Goal: Task Accomplishment & Management: Manage account settings

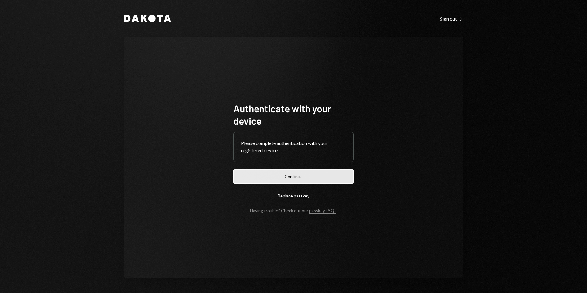
click at [280, 177] on button "Continue" at bounding box center [293, 176] width 120 height 14
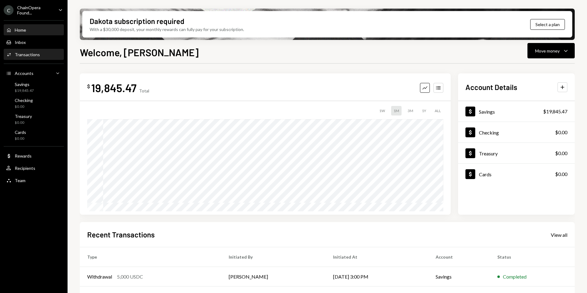
click at [32, 55] on div "Transactions" at bounding box center [27, 54] width 25 height 5
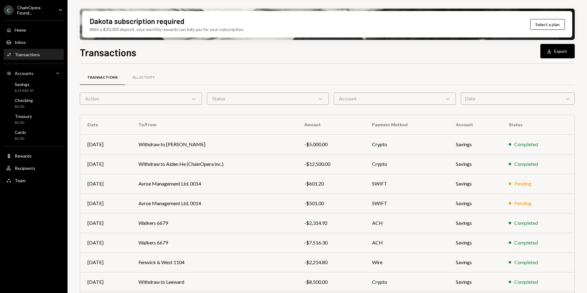
click at [193, 99] on icon "Chevron Down" at bounding box center [194, 98] width 6 height 6
click at [271, 62] on div "Transactions Download Export Transactions All Activity Action Chevron Down Stat…" at bounding box center [327, 187] width 495 height 284
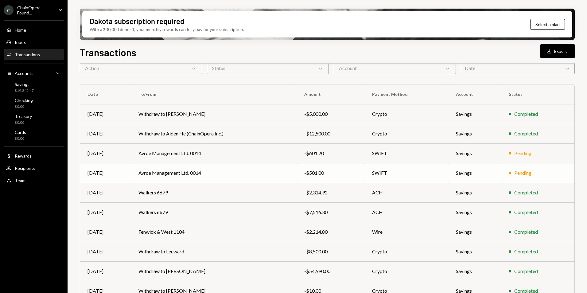
scroll to position [57, 0]
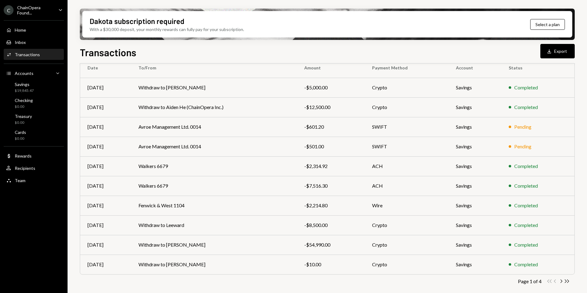
click at [560, 281] on icon "Chevron Right" at bounding box center [561, 281] width 6 height 6
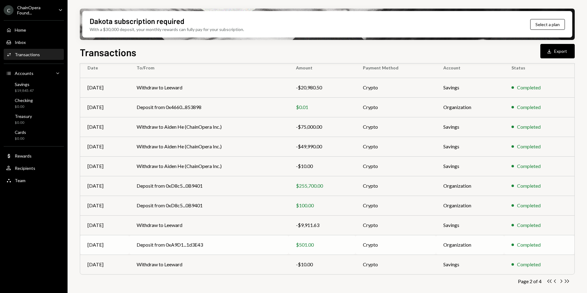
click at [327, 248] on div "$501.00" at bounding box center [322, 244] width 52 height 7
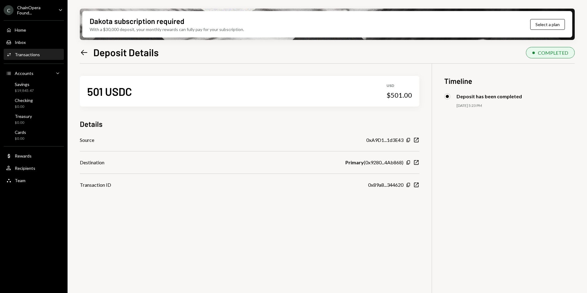
click at [82, 52] on icon at bounding box center [84, 52] width 6 height 5
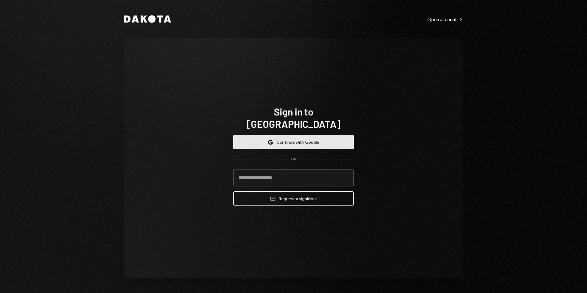
click at [306, 135] on button "Google Continue with Google" at bounding box center [293, 142] width 120 height 14
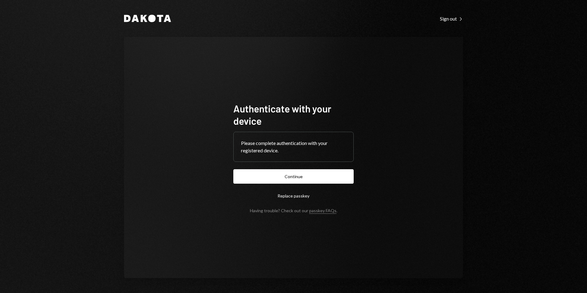
click at [310, 176] on button "Continue" at bounding box center [293, 176] width 120 height 14
